Goal: Task Accomplishment & Management: Use online tool/utility

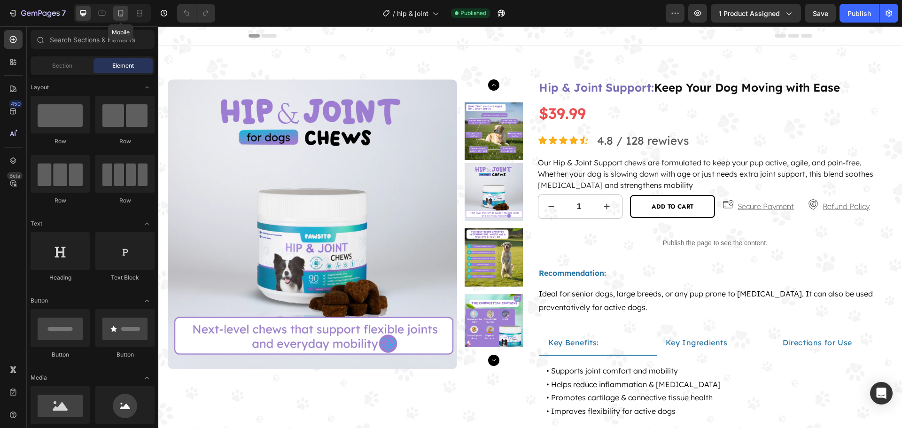
click at [120, 17] on icon at bounding box center [120, 12] width 9 height 9
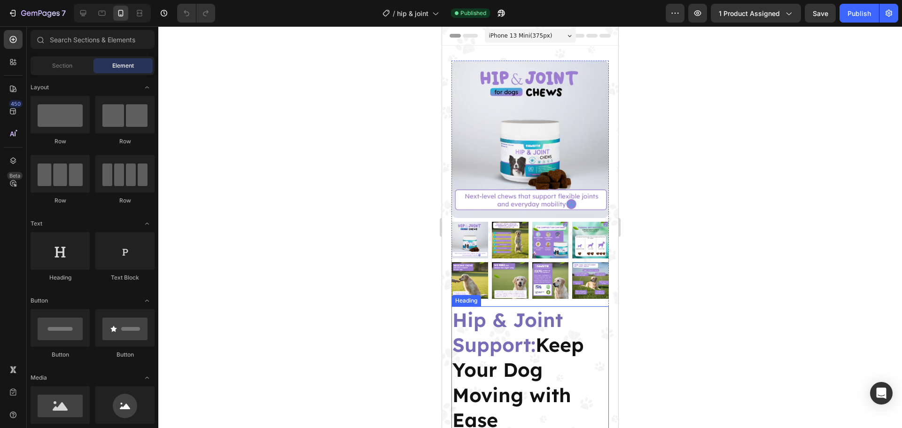
click at [514, 339] on span "Hip & Joint Support:" at bounding box center [507, 332] width 110 height 49
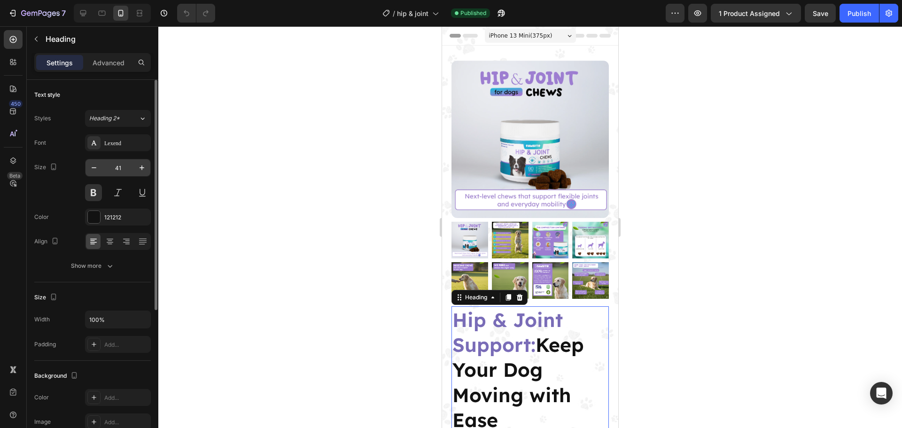
click at [119, 166] on input "41" at bounding box center [117, 167] width 31 height 17
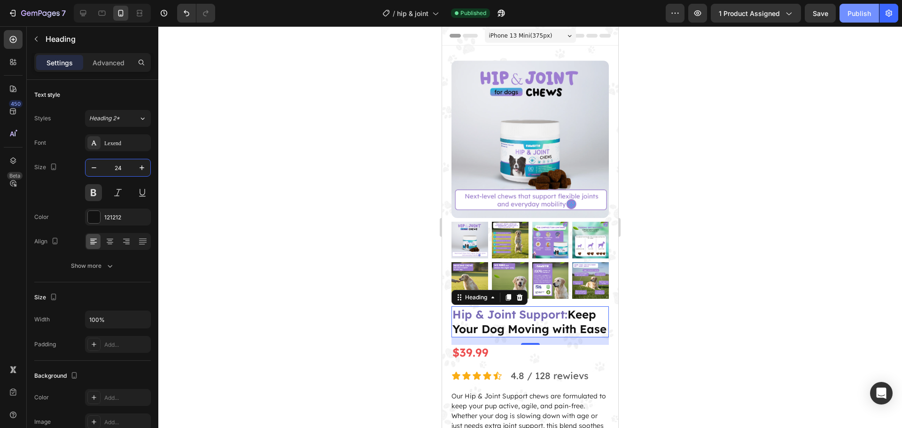
type input "24"
click at [852, 18] on div "Publish" at bounding box center [859, 13] width 23 height 10
click at [423, 15] on span "hip & joint" at bounding box center [412, 13] width 31 height 10
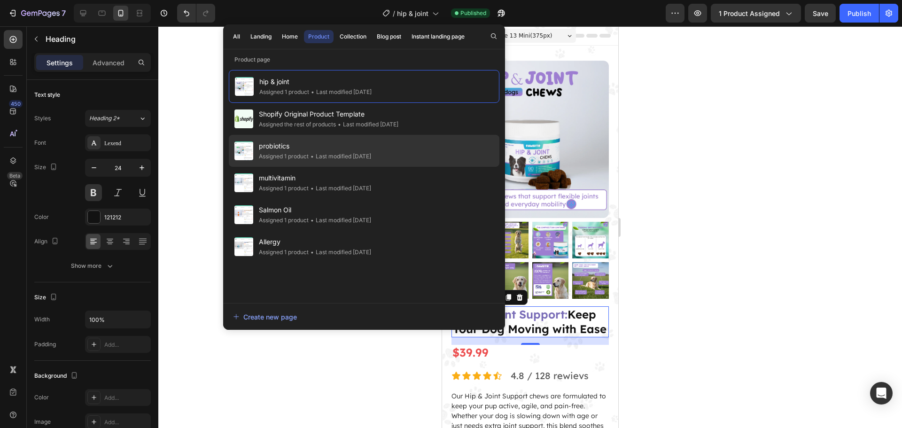
click at [326, 148] on span "probiotics" at bounding box center [315, 145] width 112 height 11
